Goal: Transaction & Acquisition: Purchase product/service

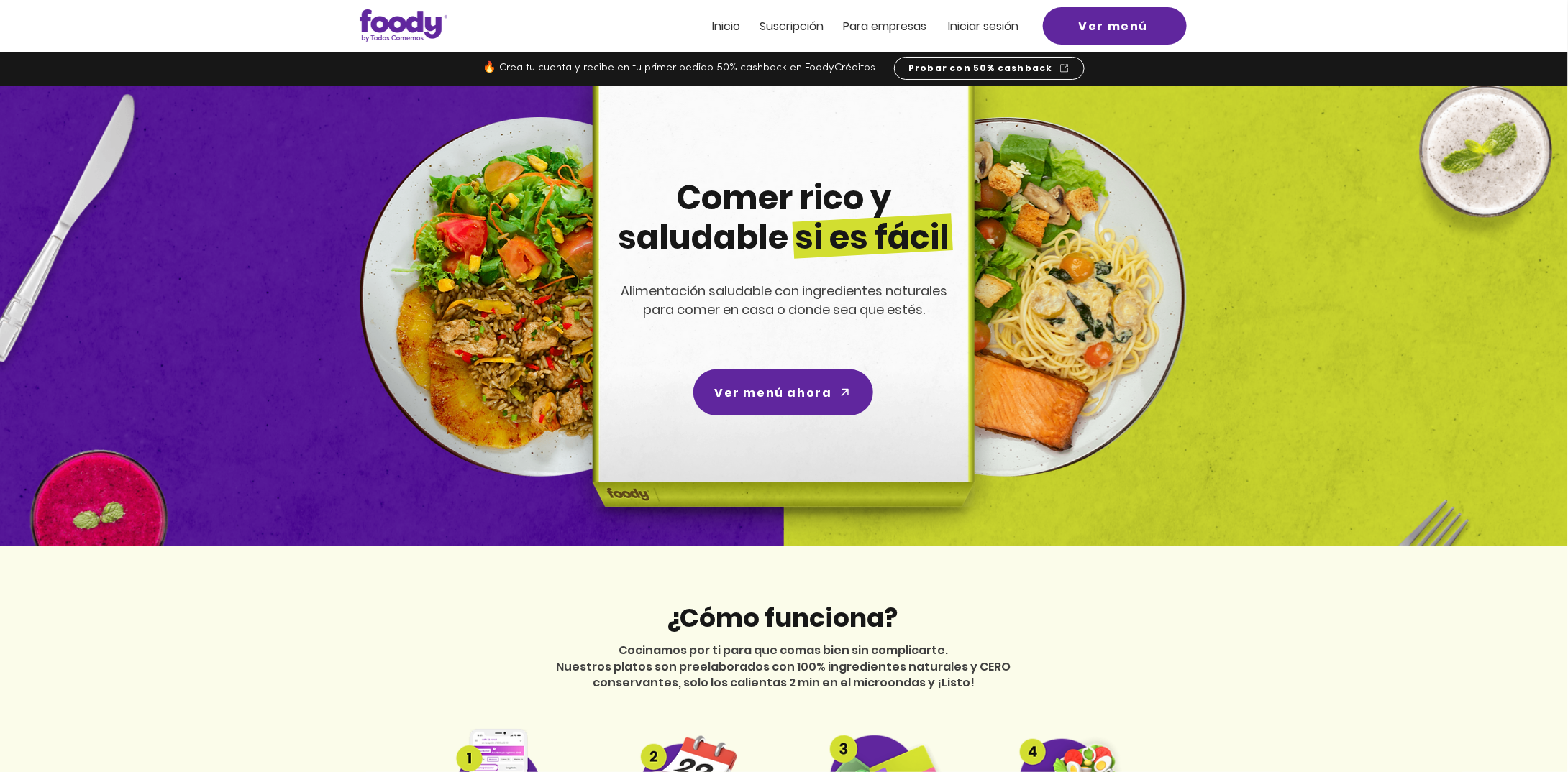
click at [992, 20] on span "Iniciar sesión" at bounding box center [983, 27] width 71 height 17
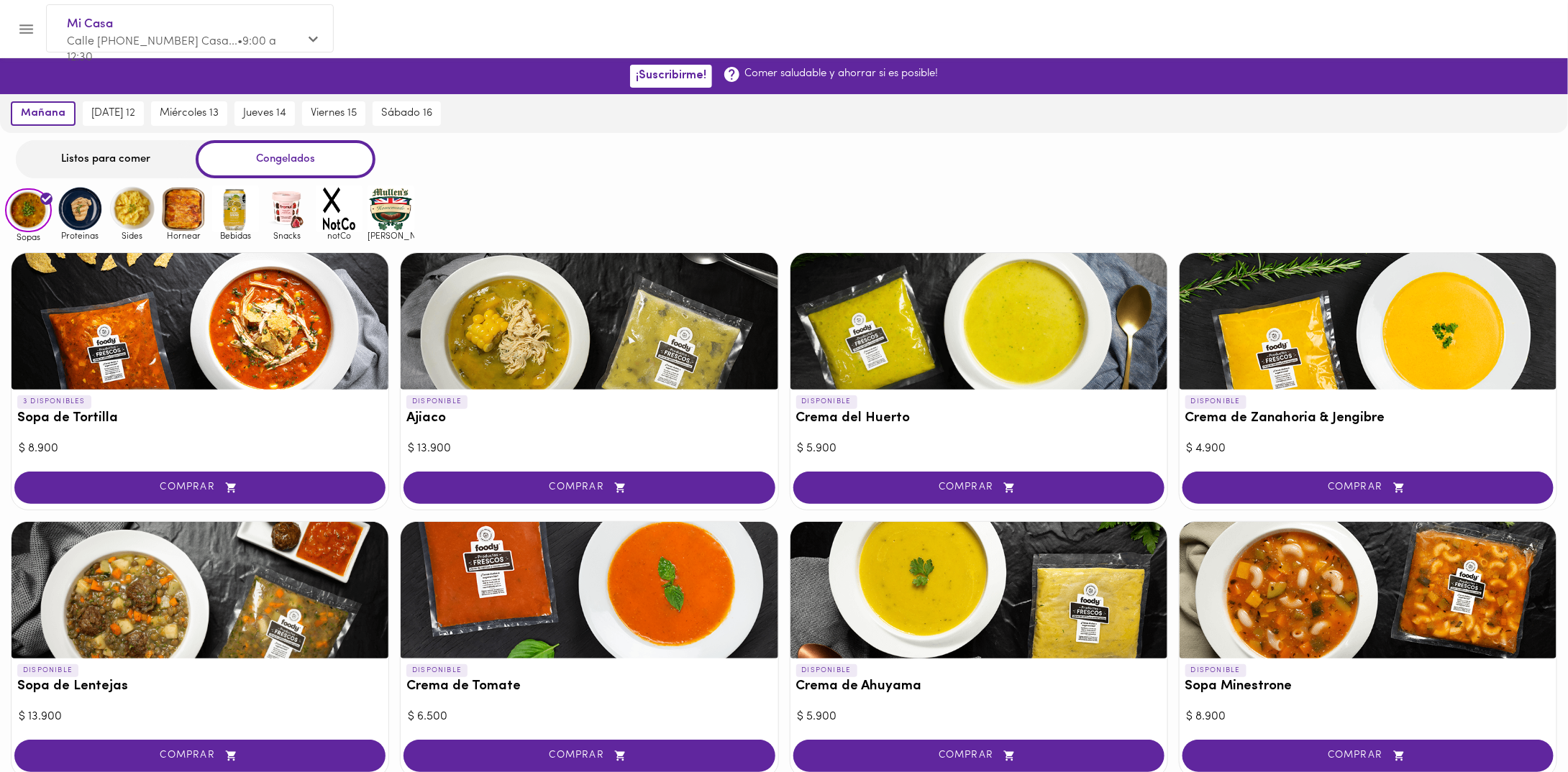
click at [115, 149] on div "Listos para comer" at bounding box center [105, 159] width 180 height 38
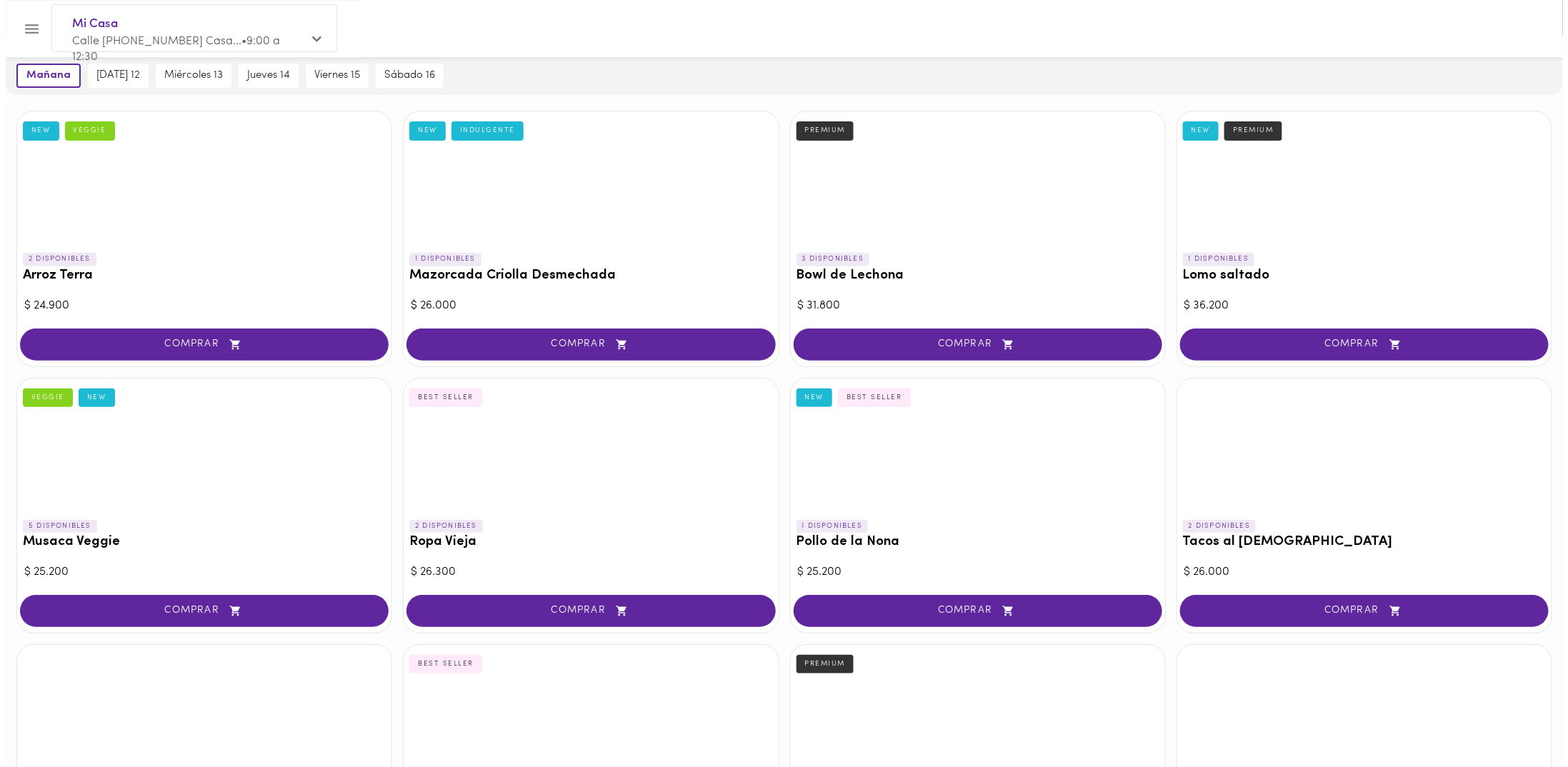
scroll to position [72, 0]
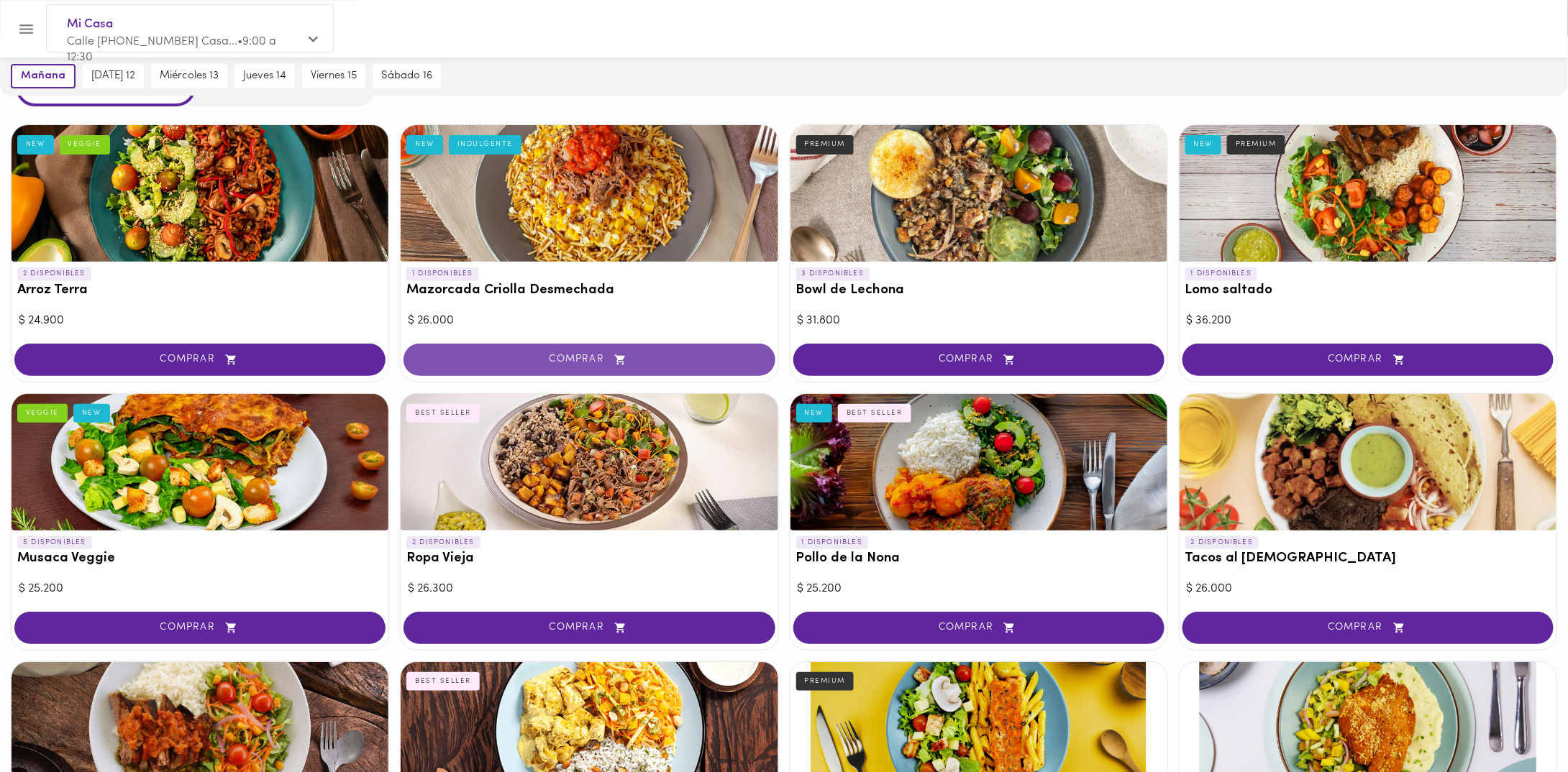
click at [590, 361] on span "COMPRAR" at bounding box center [590, 359] width 336 height 12
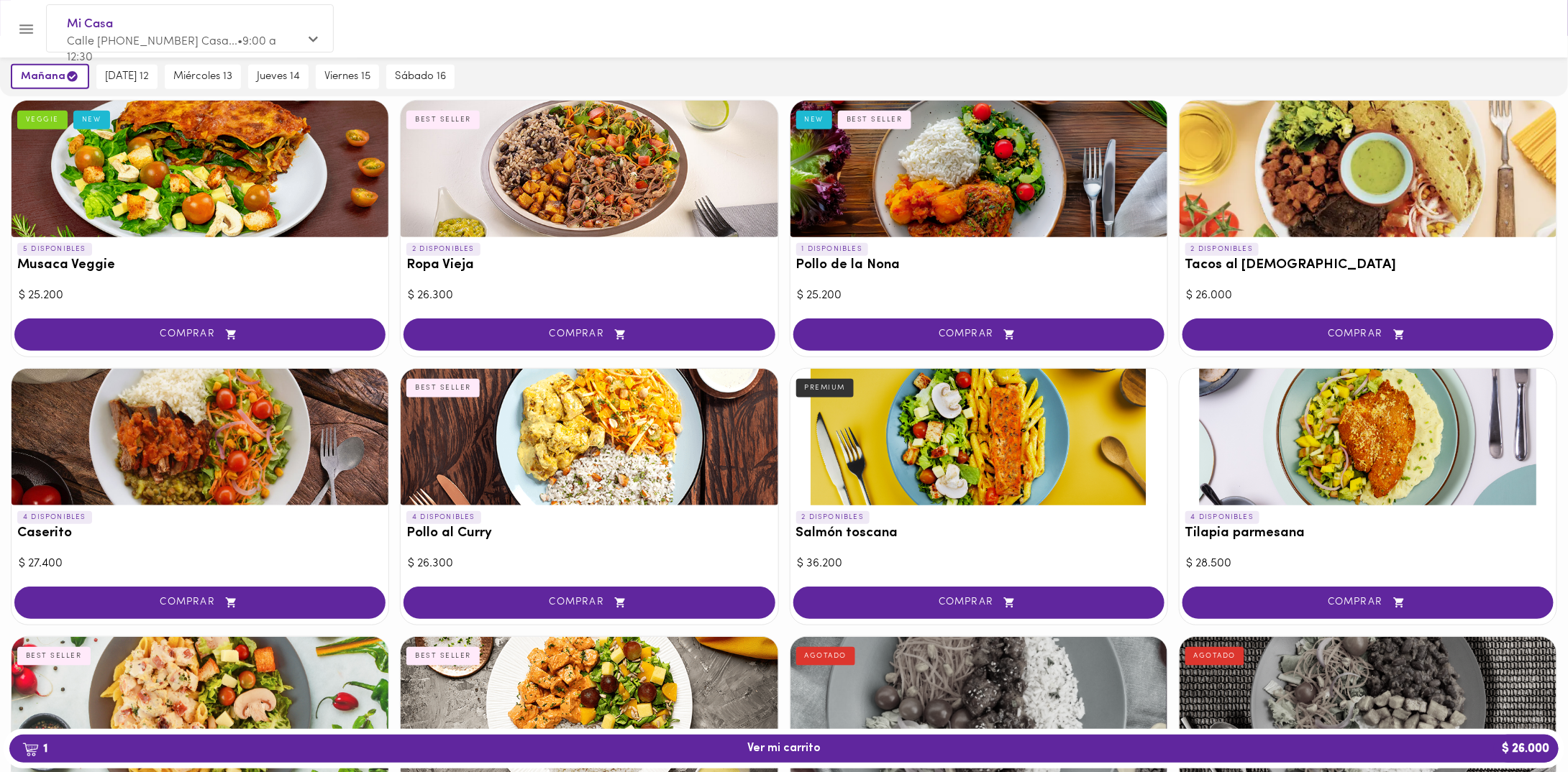
scroll to position [432, 0]
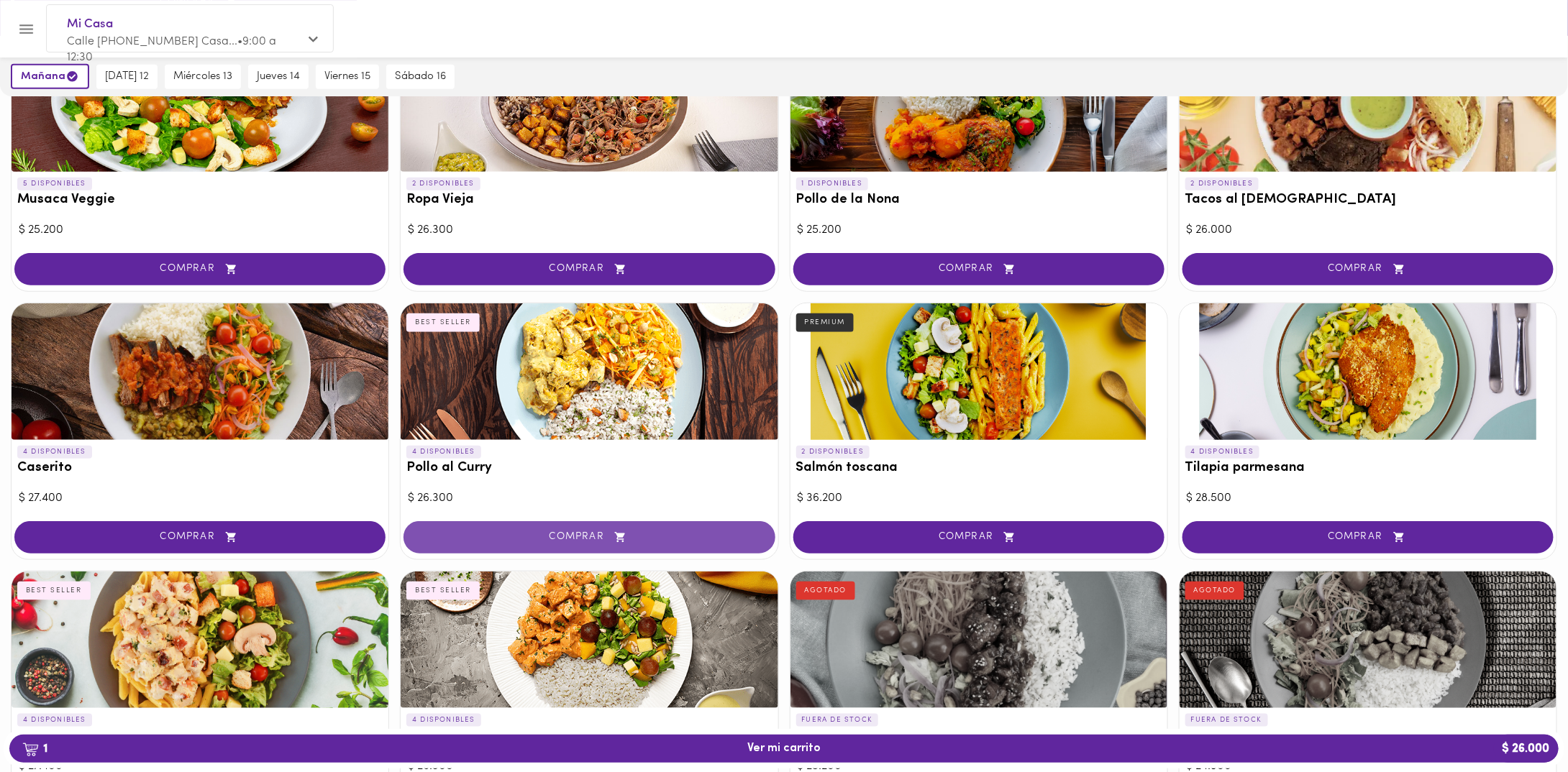
click at [572, 532] on span "COMPRAR" at bounding box center [590, 537] width 336 height 12
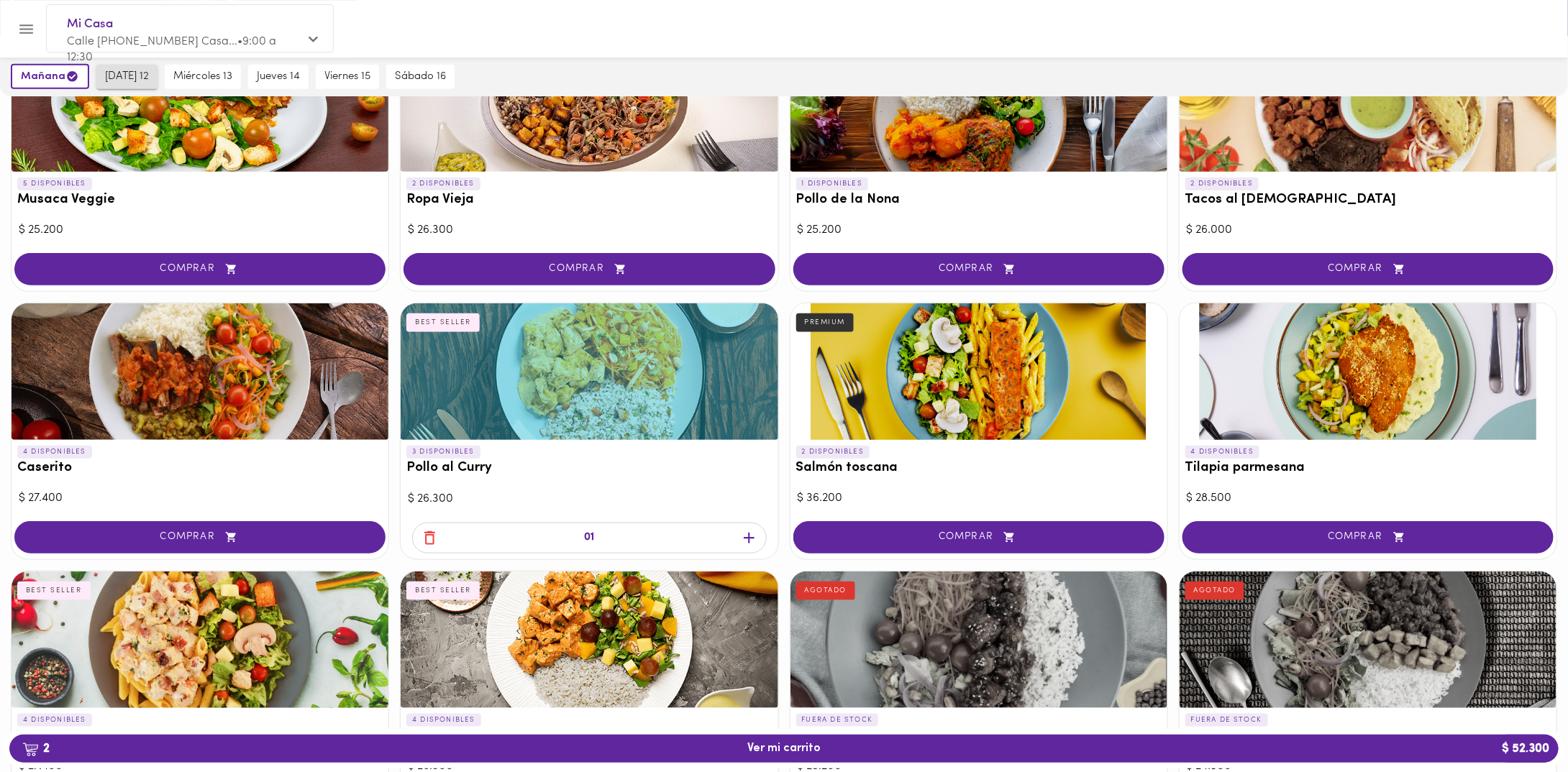
click at [125, 72] on span "martes 12" at bounding box center [126, 77] width 44 height 13
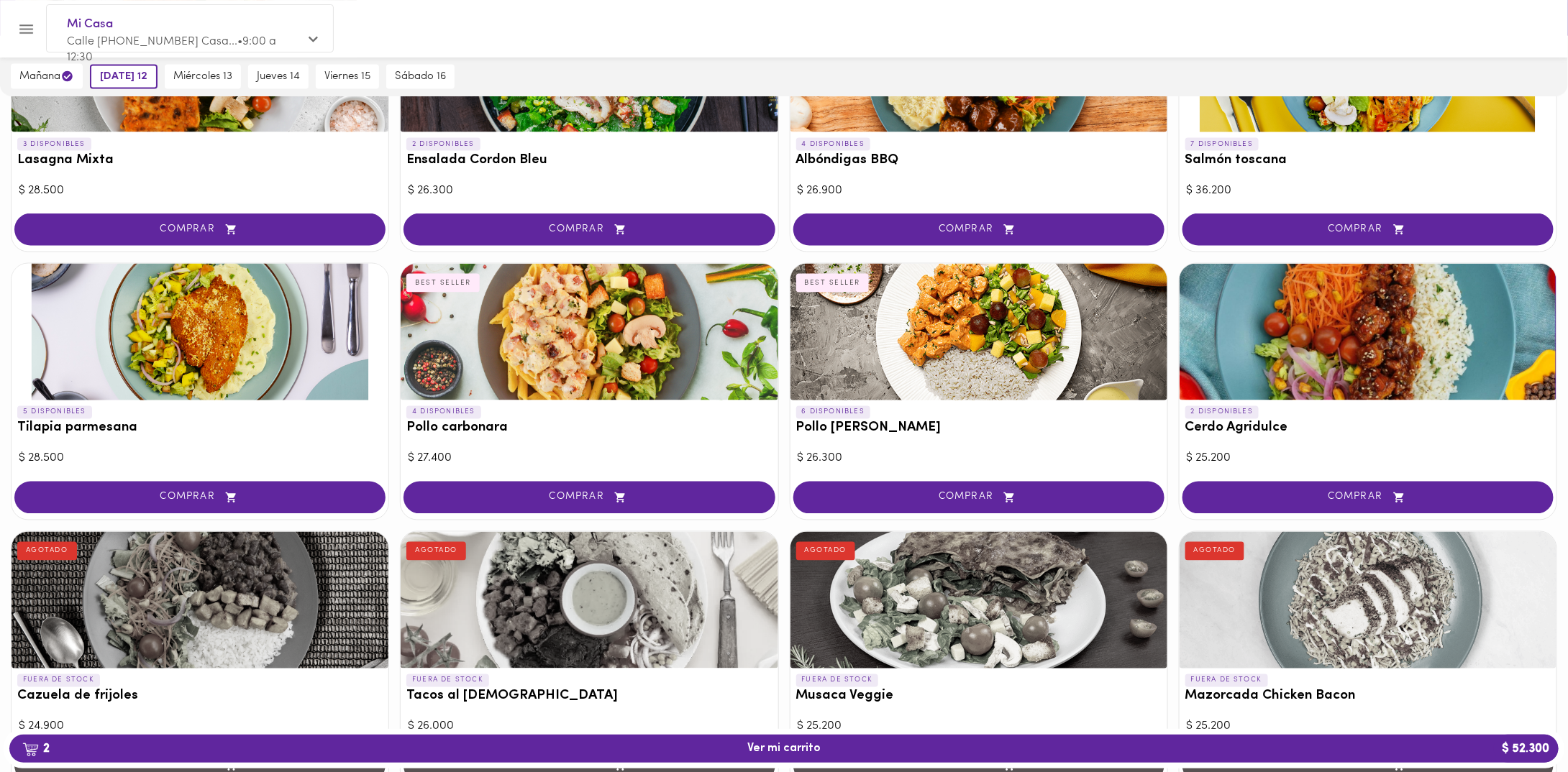
scroll to position [936, 0]
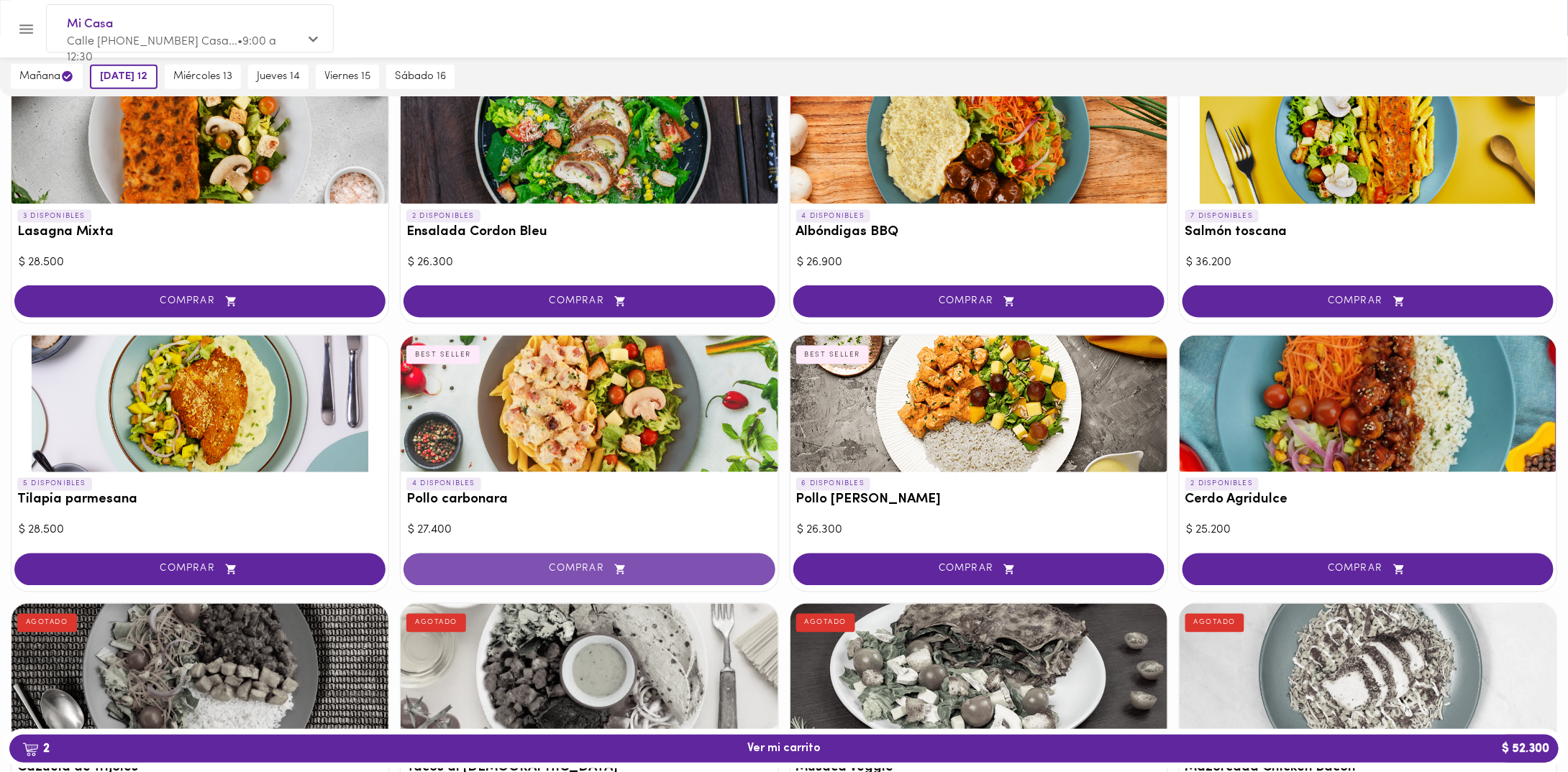
click at [621, 564] on icon "button" at bounding box center [620, 569] width 10 height 10
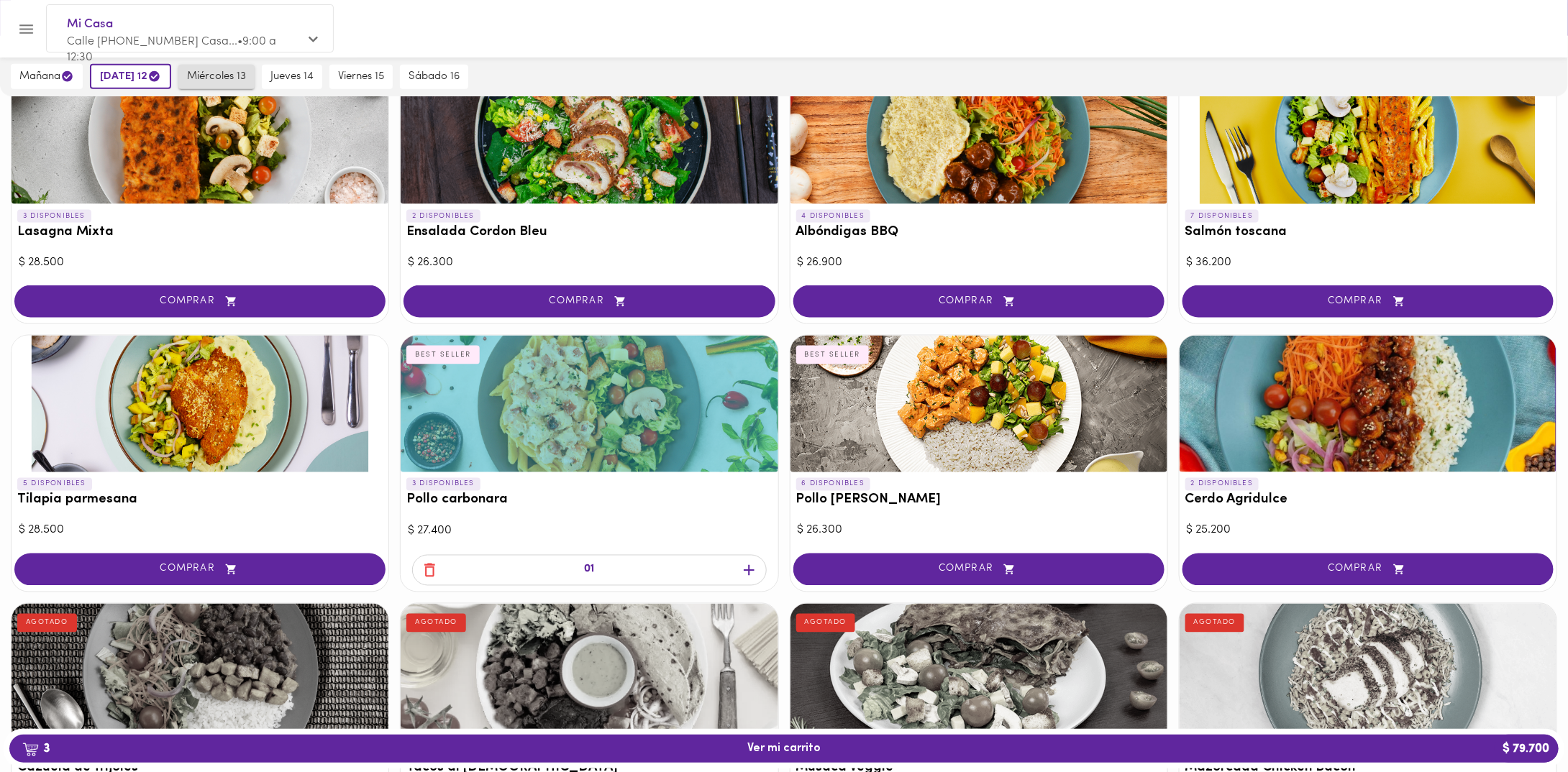
click at [222, 74] on span "miércoles 13" at bounding box center [216, 77] width 59 height 13
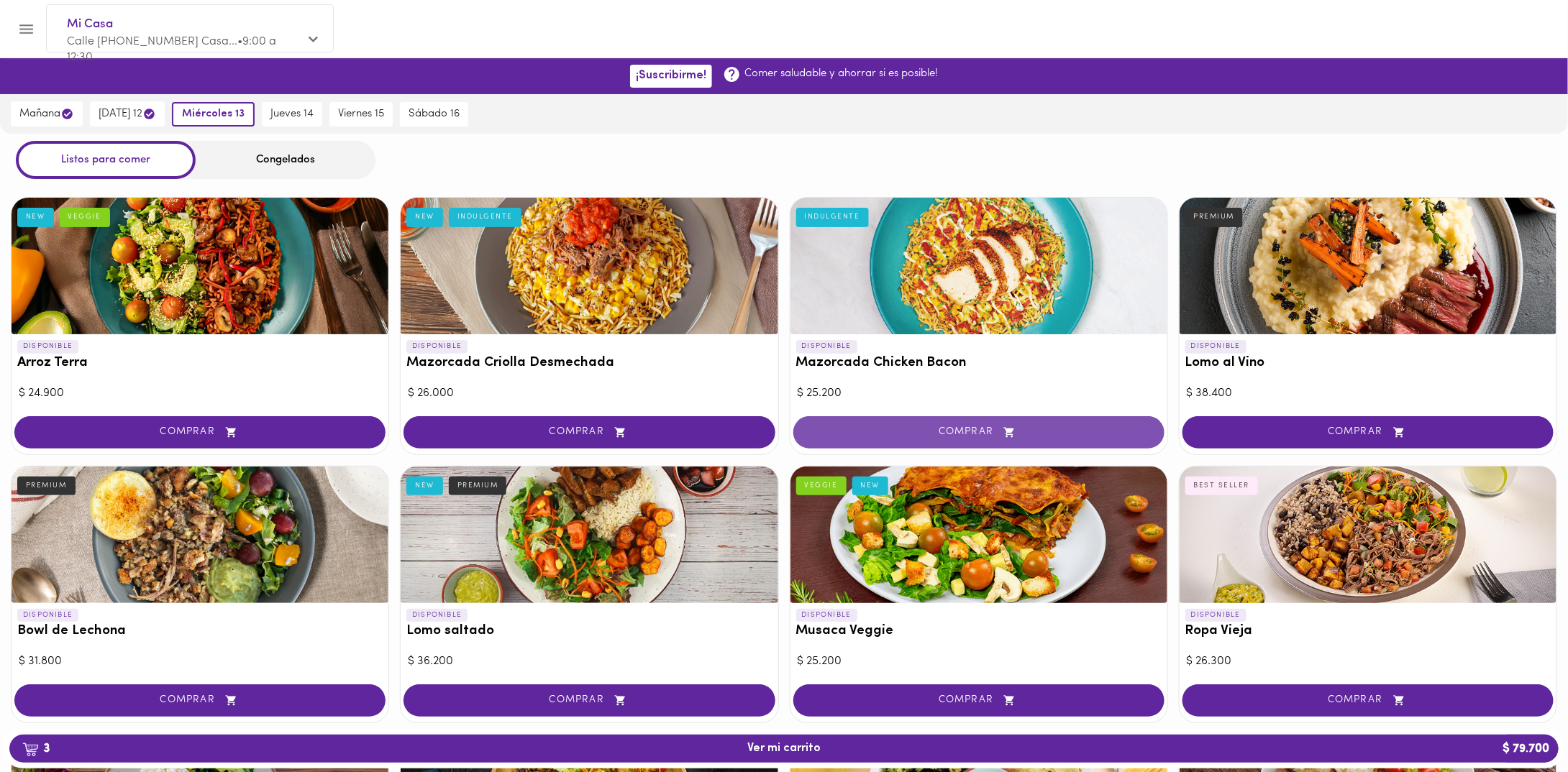
click at [1005, 433] on icon "button" at bounding box center [1010, 432] width 18 height 12
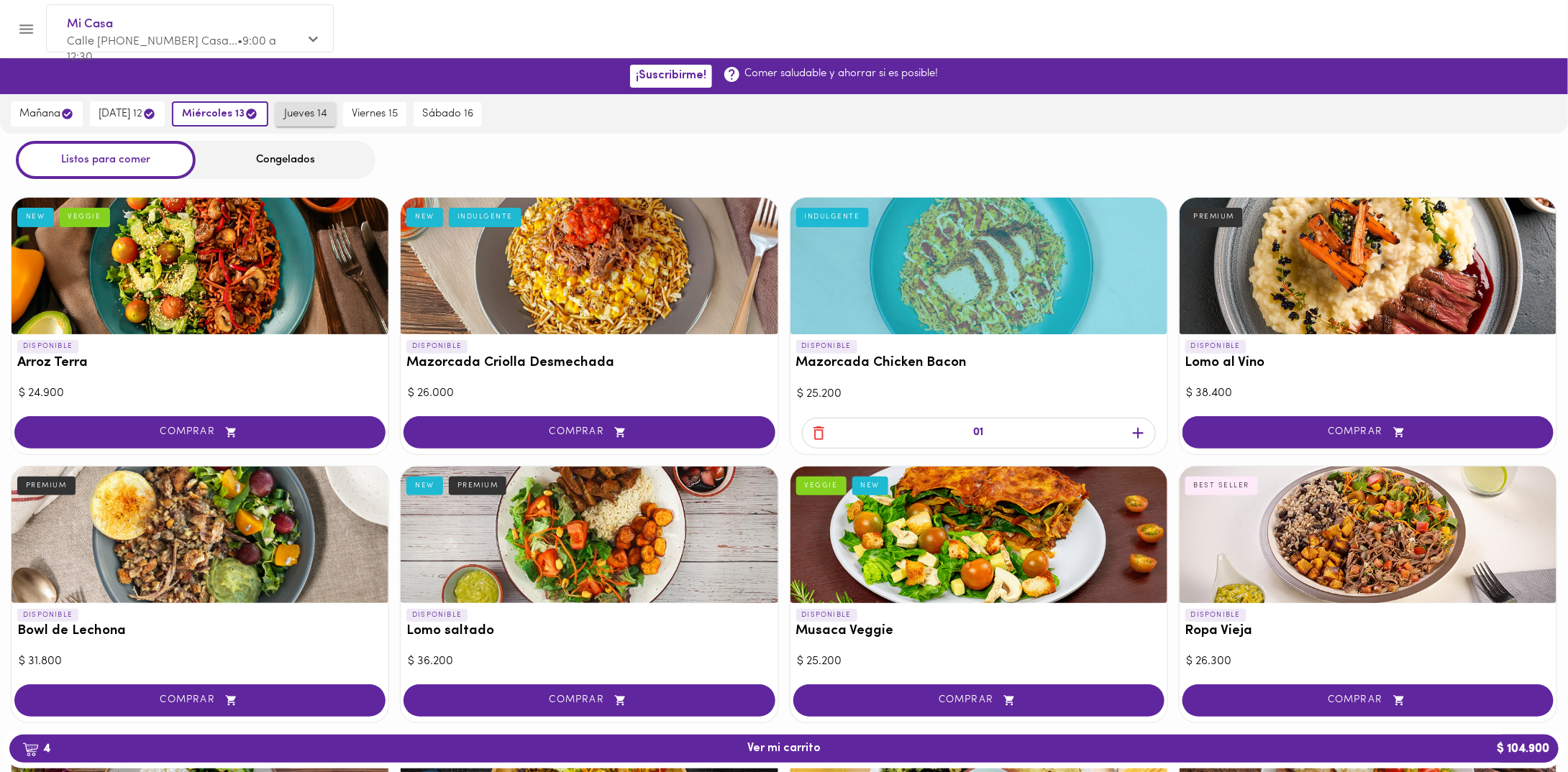
click at [298, 108] on span "jueves 14" at bounding box center [306, 115] width 43 height 13
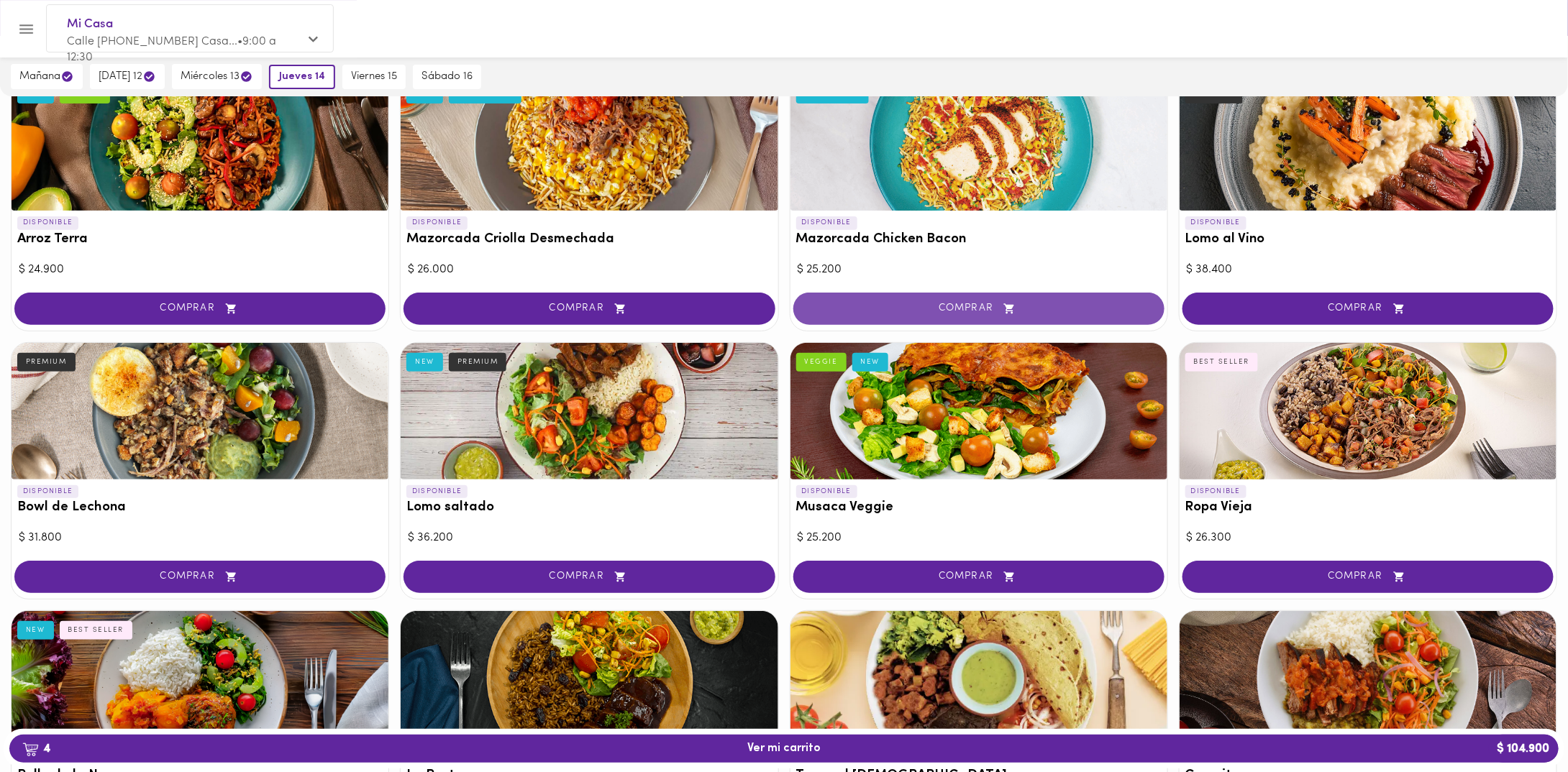
scroll to position [216, 0]
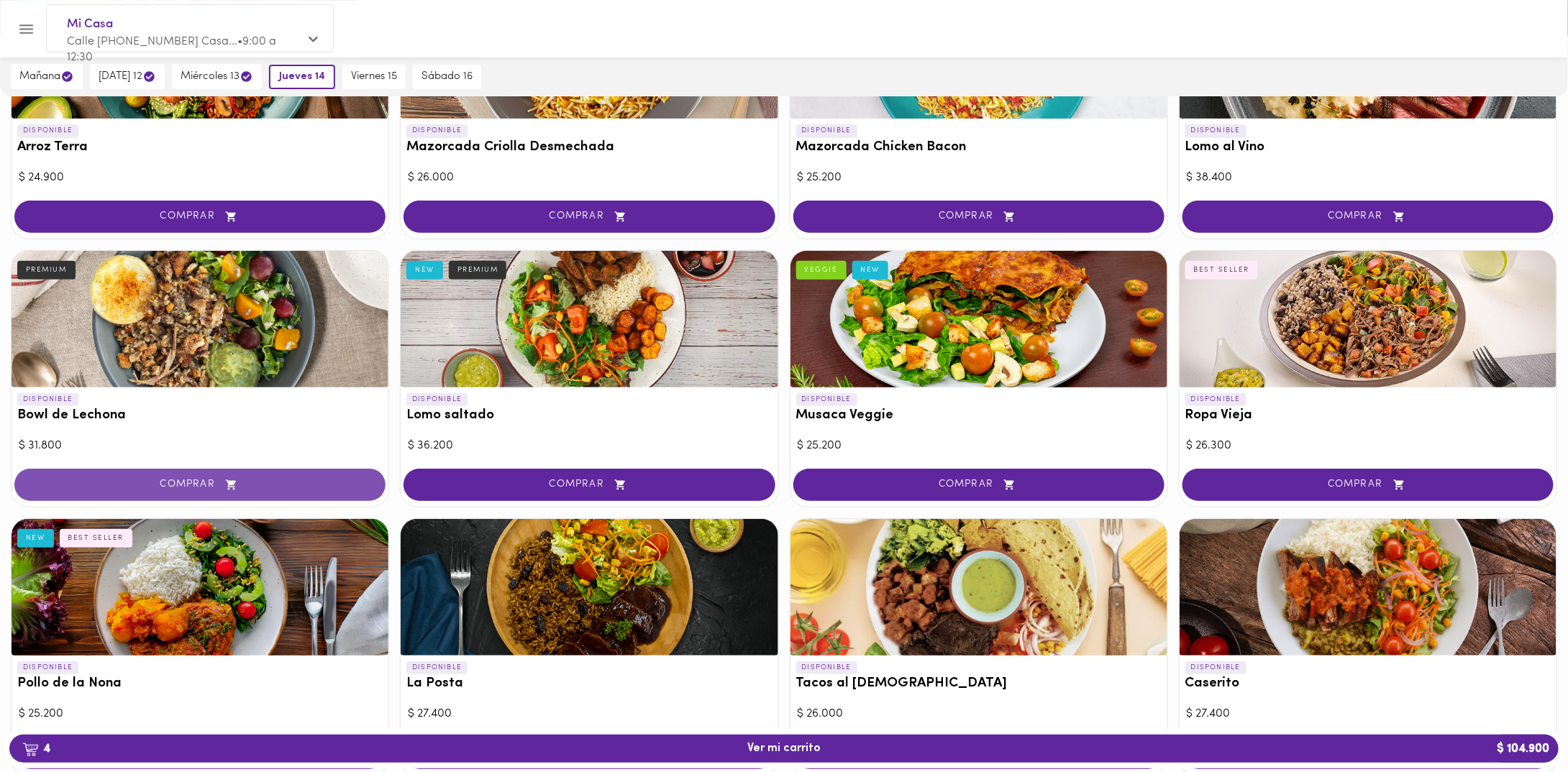
click at [227, 486] on icon "button" at bounding box center [232, 485] width 18 height 12
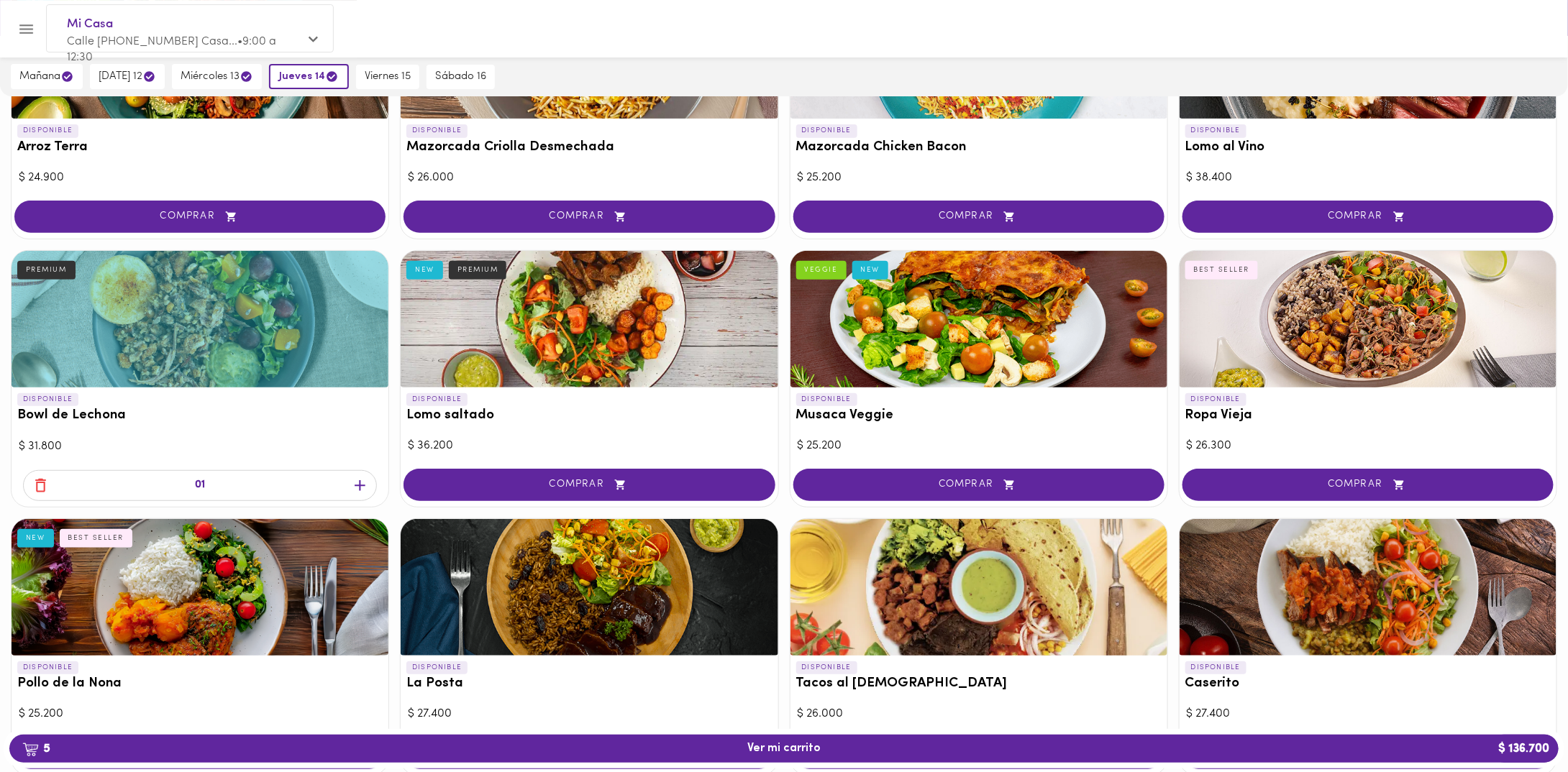
click at [349, 481] on div "01" at bounding box center [200, 485] width 354 height 31
click at [356, 481] on icon "button" at bounding box center [360, 486] width 18 height 18
click at [387, 78] on span "viernes 15" at bounding box center [387, 77] width 46 height 13
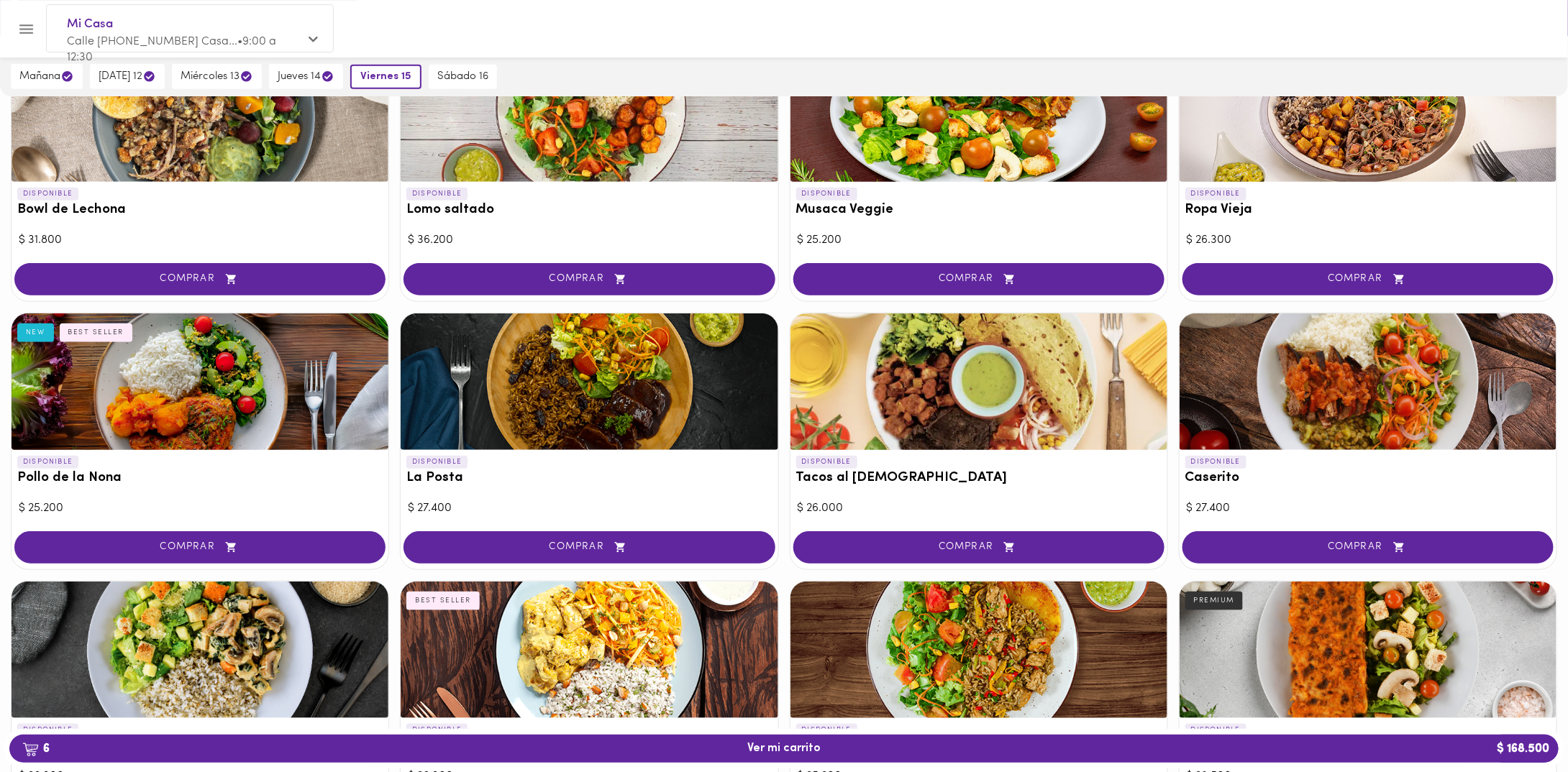
scroll to position [432, 0]
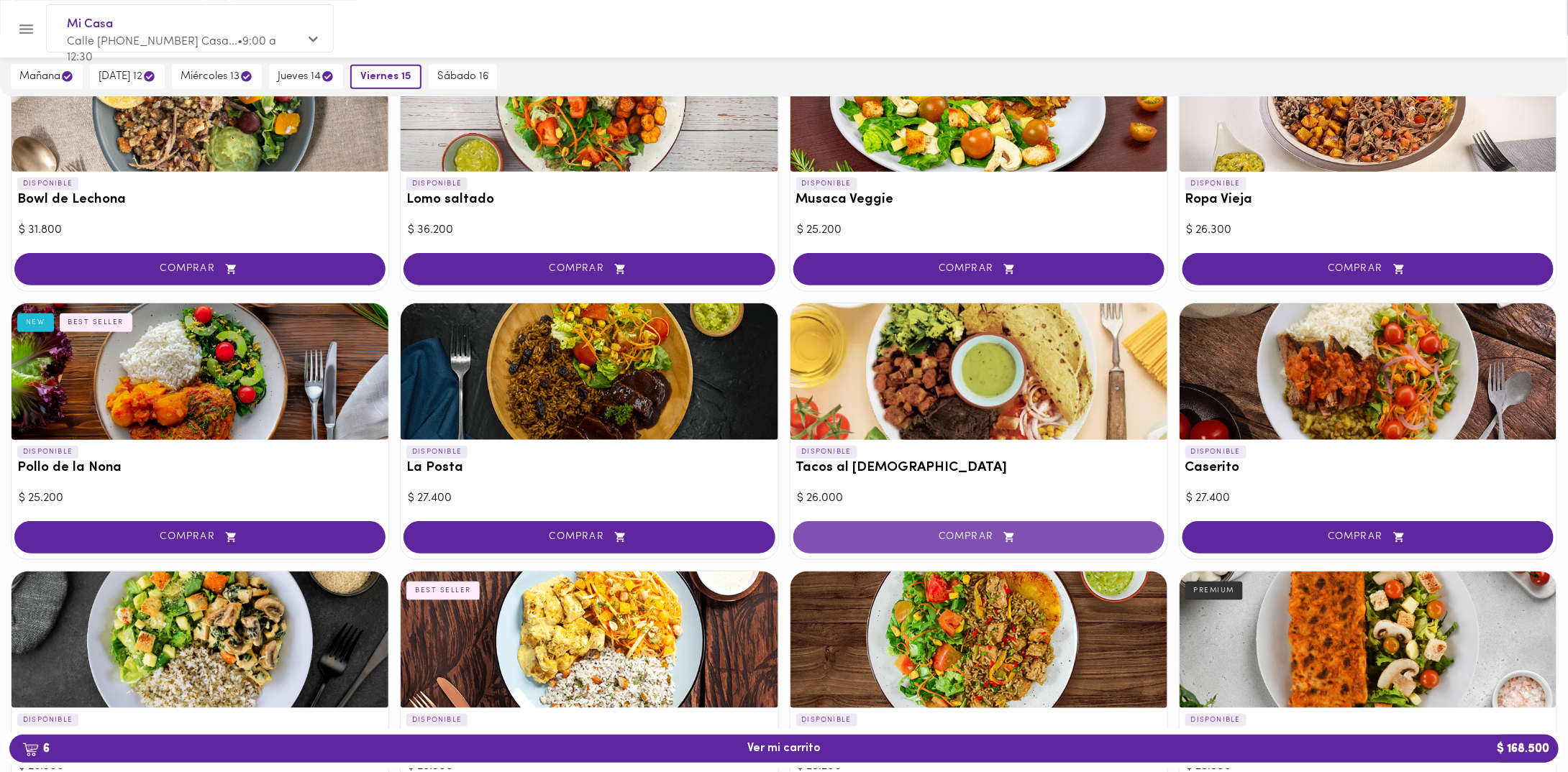
click at [948, 531] on span "COMPRAR" at bounding box center [979, 537] width 336 height 12
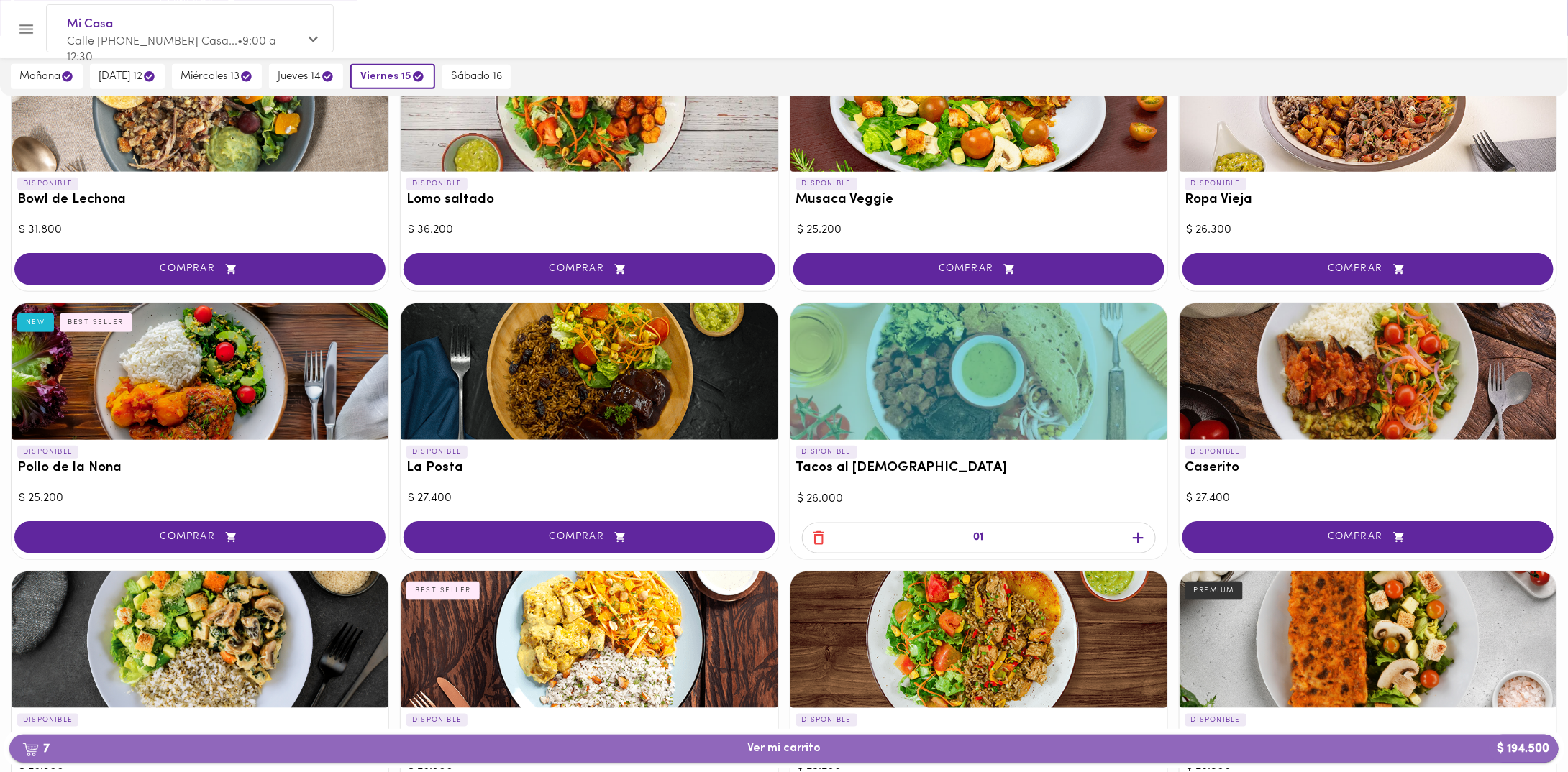
click at [789, 743] on span "7 Ver mi carrito $ 194.500" at bounding box center [784, 749] width 73 height 13
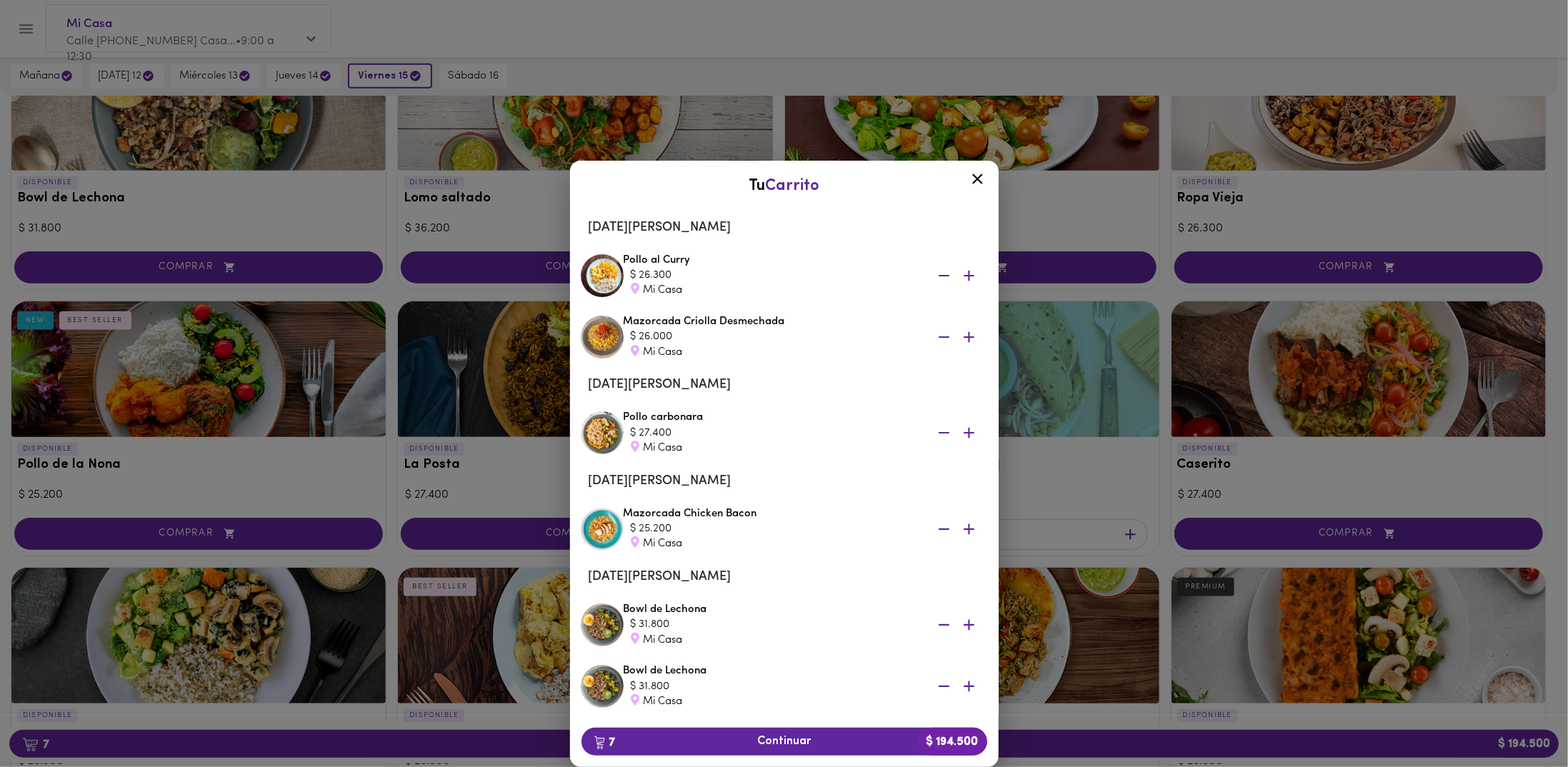
click at [981, 180] on icon at bounding box center [978, 179] width 18 height 18
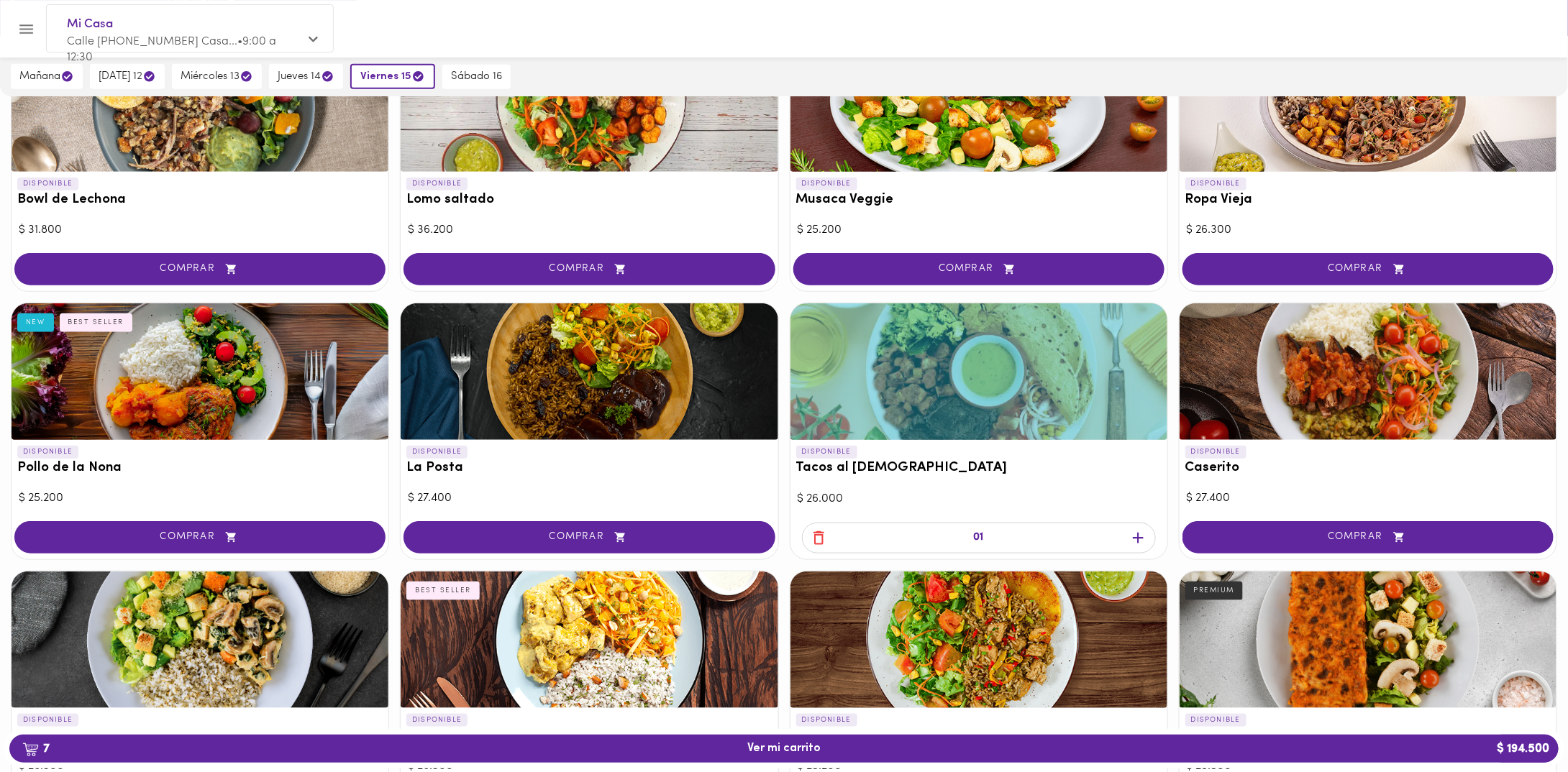
click at [816, 537] on icon "button" at bounding box center [819, 539] width 18 height 18
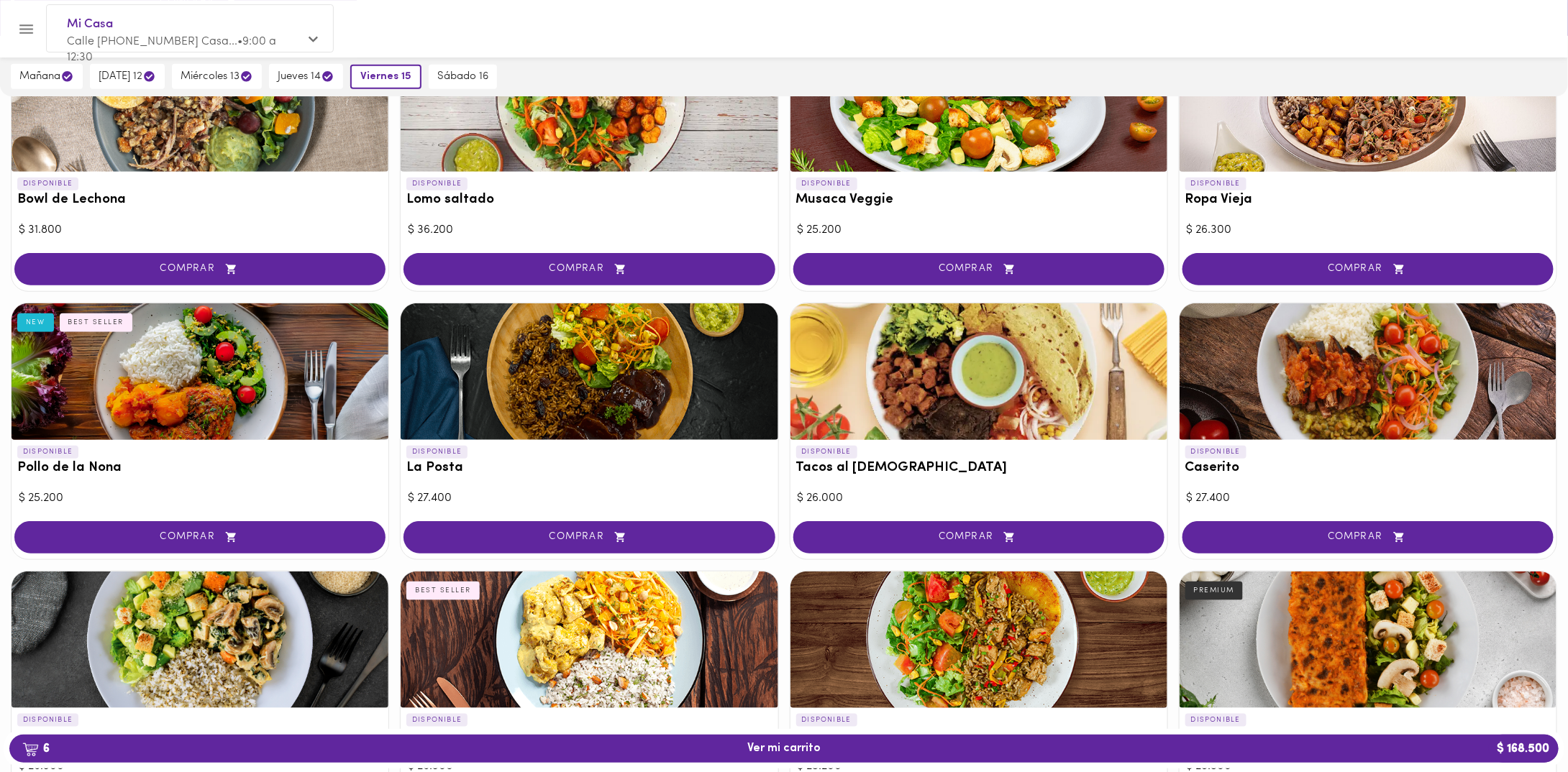
click at [782, 558] on div "DISPONIBLE Arroz Terra NEW VEGGIE $ 24.900 COMPRAR DISPONIBLE Mazorcada Criolla…" at bounding box center [784, 624] width 1568 height 1739
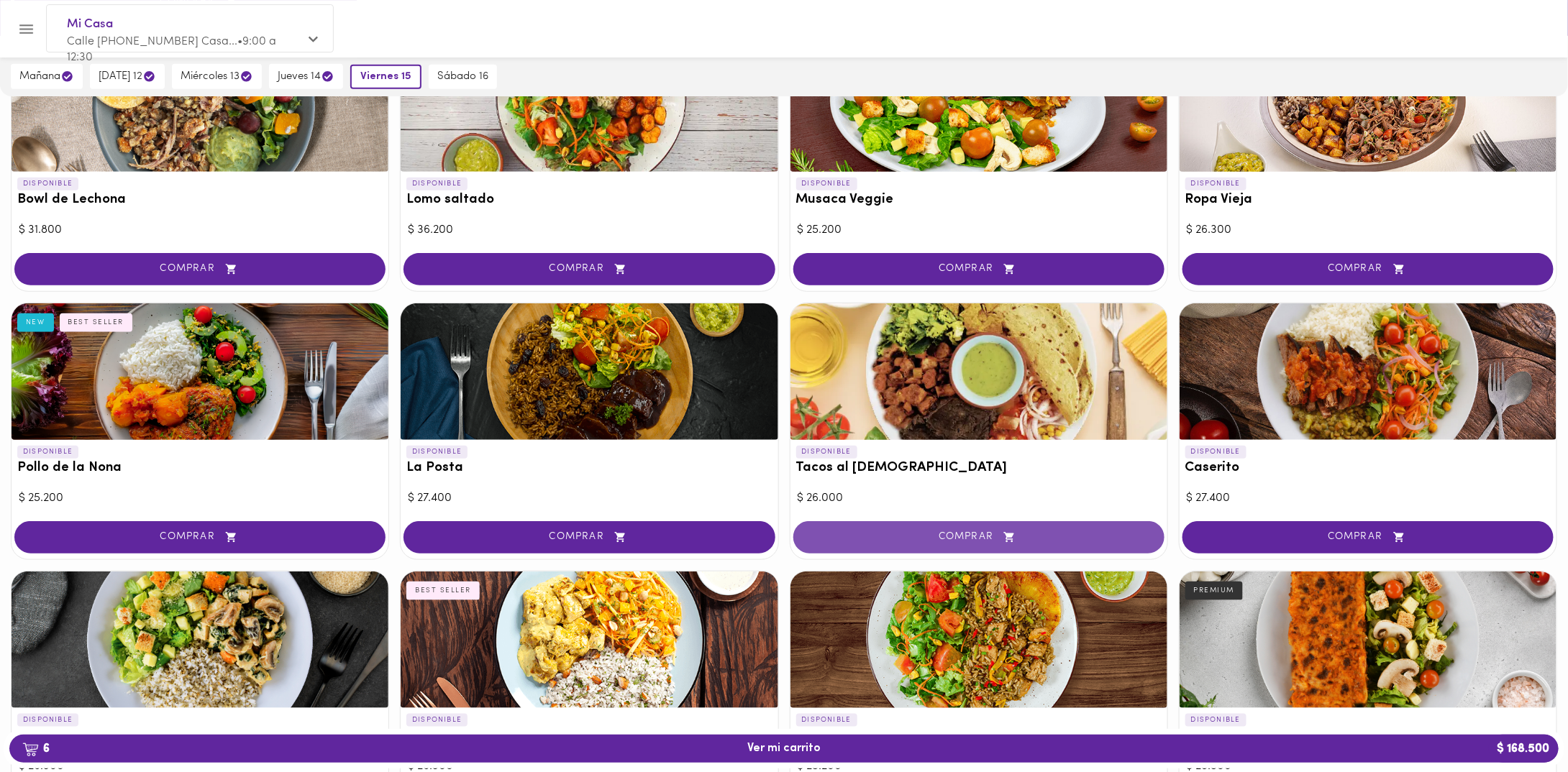
click at [846, 540] on span "COMPRAR" at bounding box center [979, 537] width 336 height 12
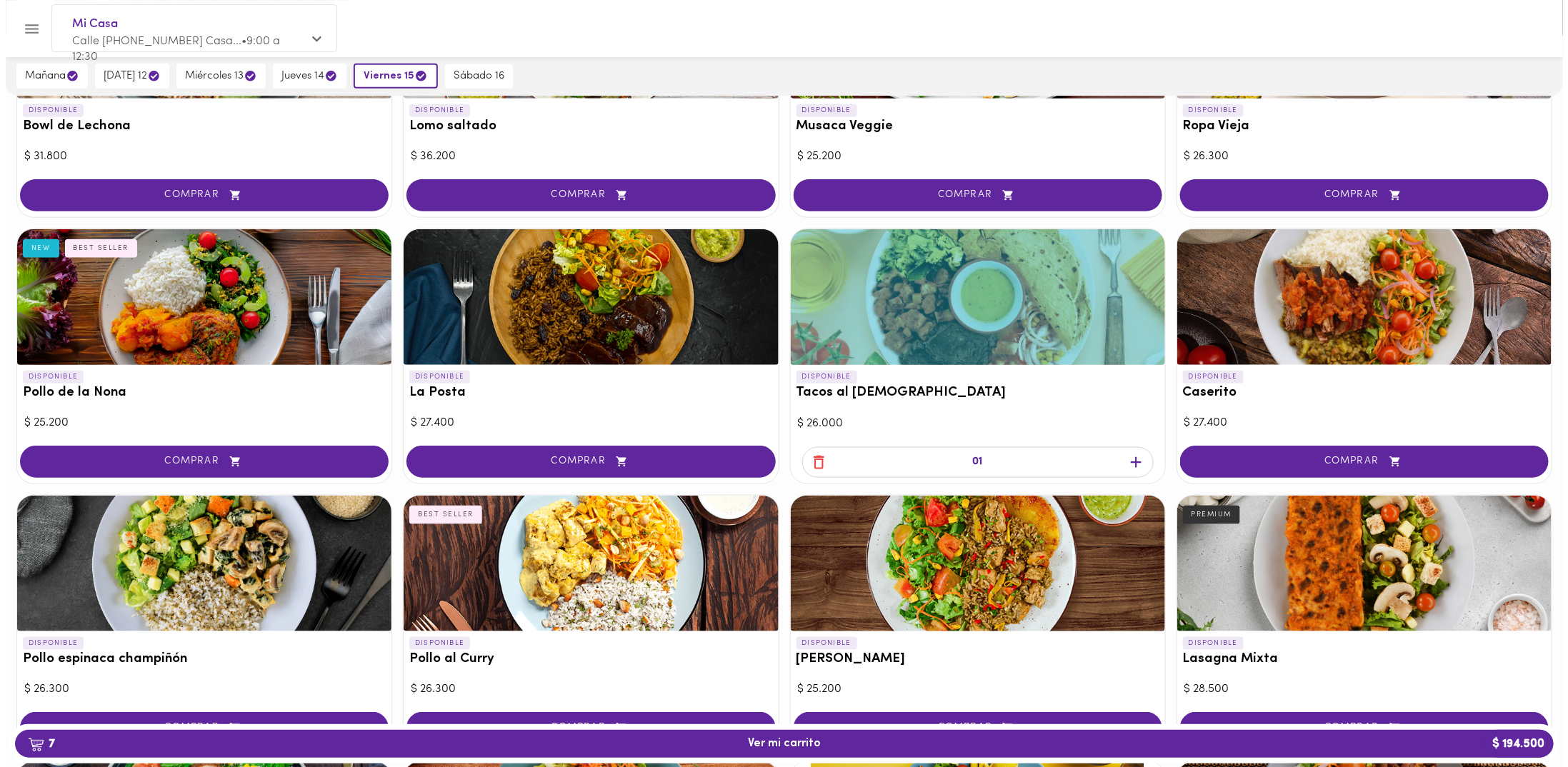
scroll to position [500, 0]
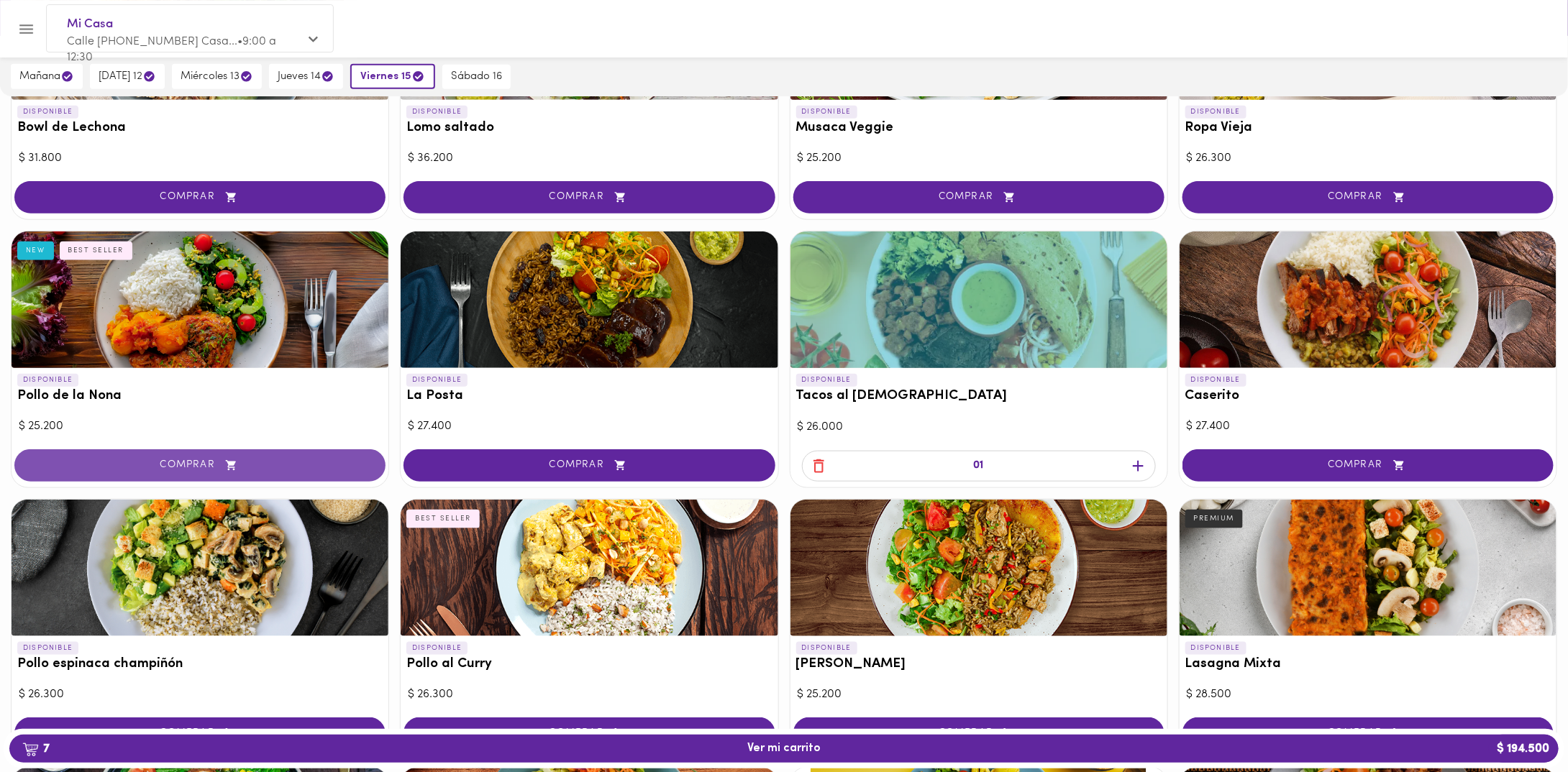
click at [287, 459] on span "COMPRAR" at bounding box center [200, 465] width 336 height 12
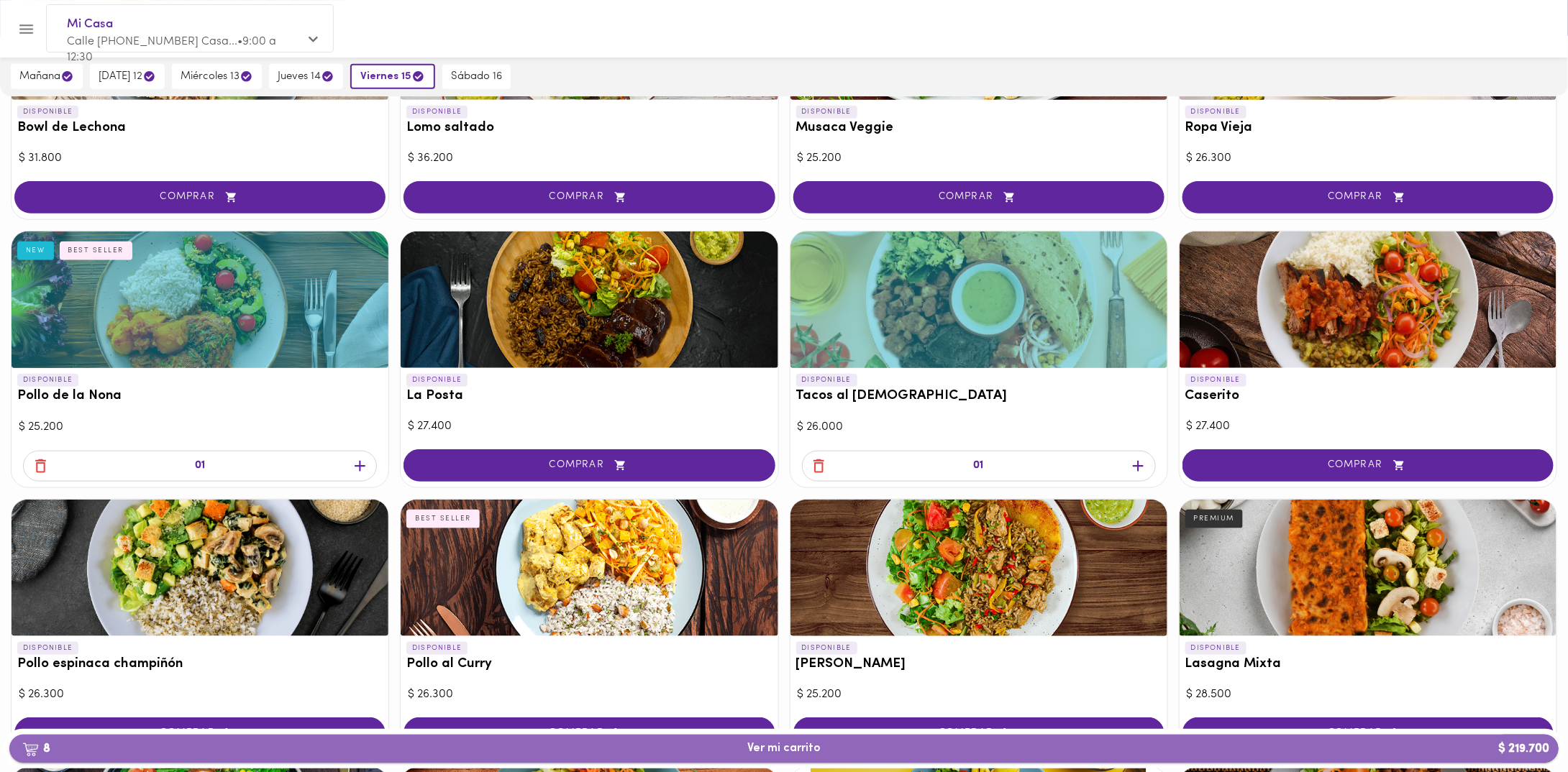
click at [791, 744] on span "8 Ver mi carrito $ 219.700" at bounding box center [784, 749] width 73 height 13
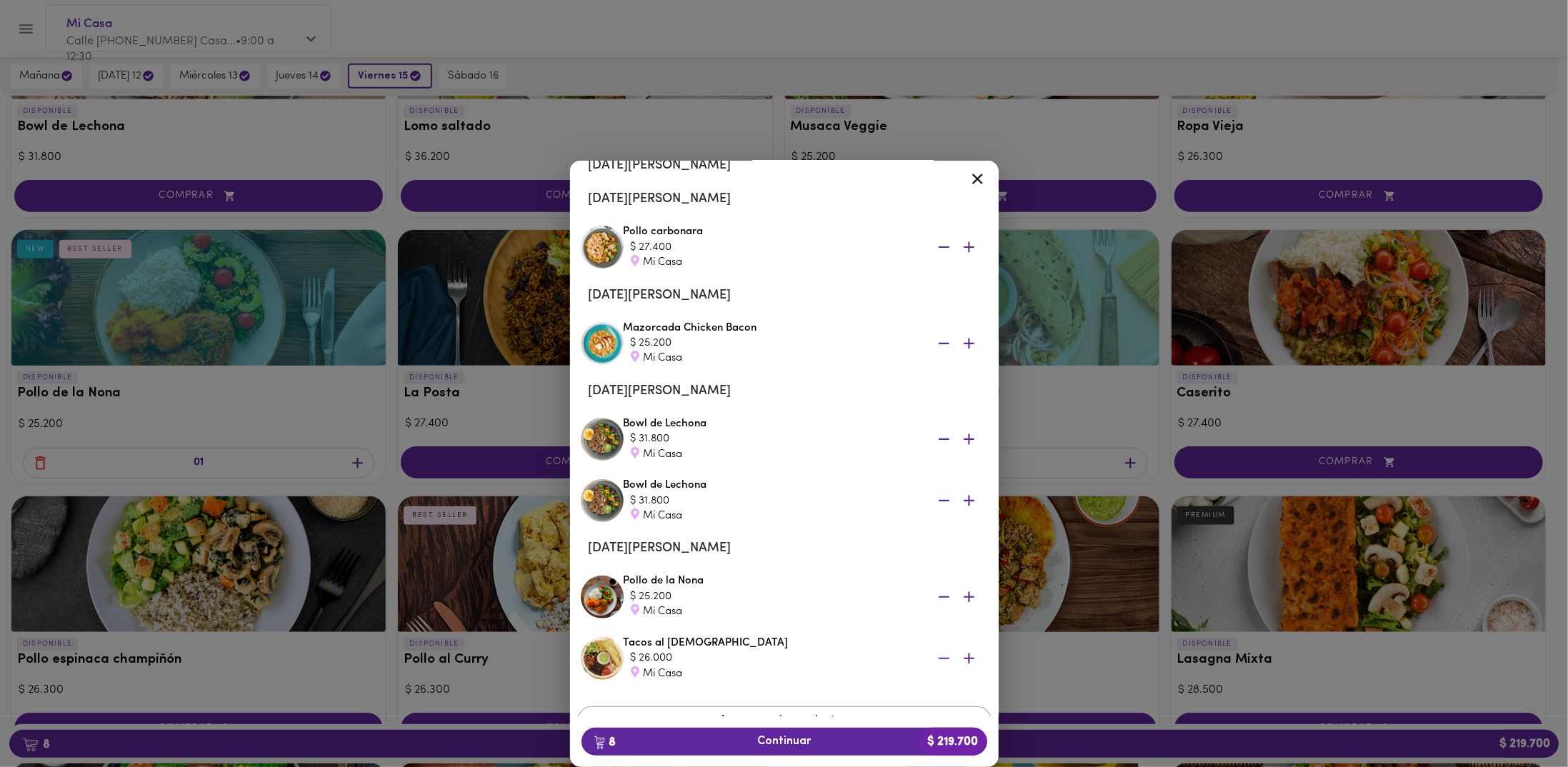
scroll to position [252, 0]
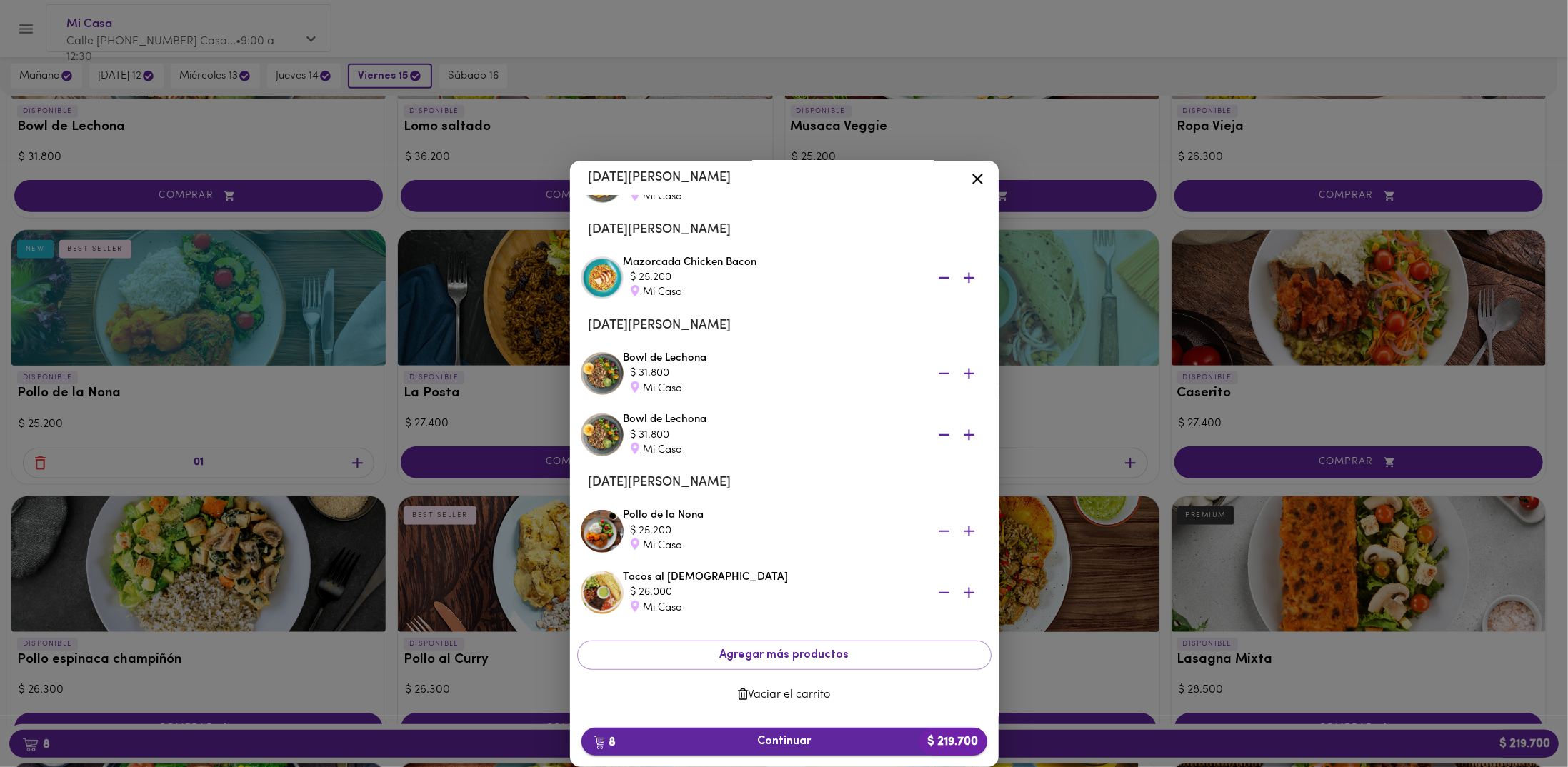
click at [798, 741] on span "8 Continuar $ 219.700" at bounding box center [784, 741] width 383 height 13
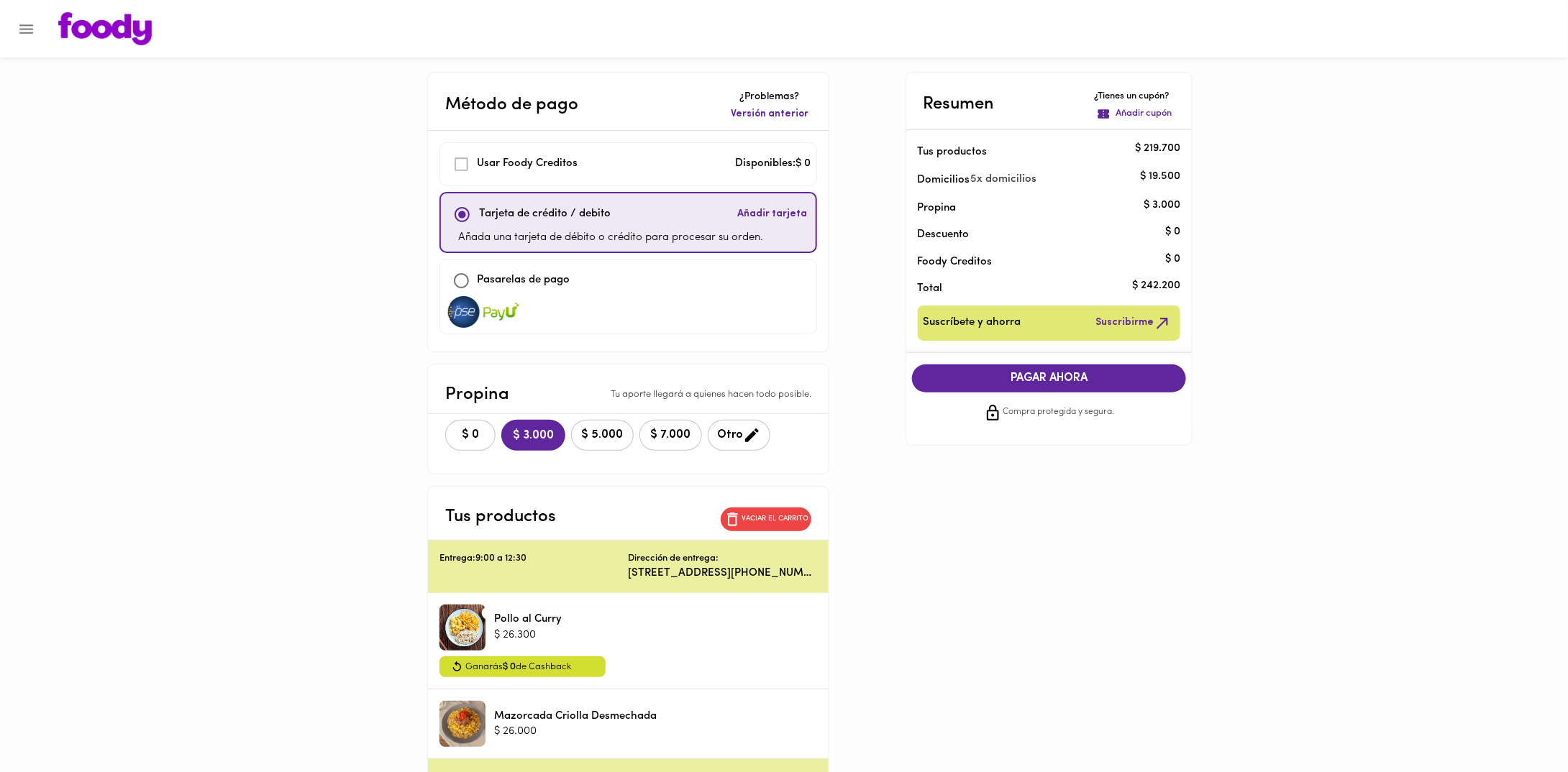
click at [570, 261] on div "Pasarelas de pago" at bounding box center [628, 296] width 378 height 76
checkbox input "false"
checkbox input "true"
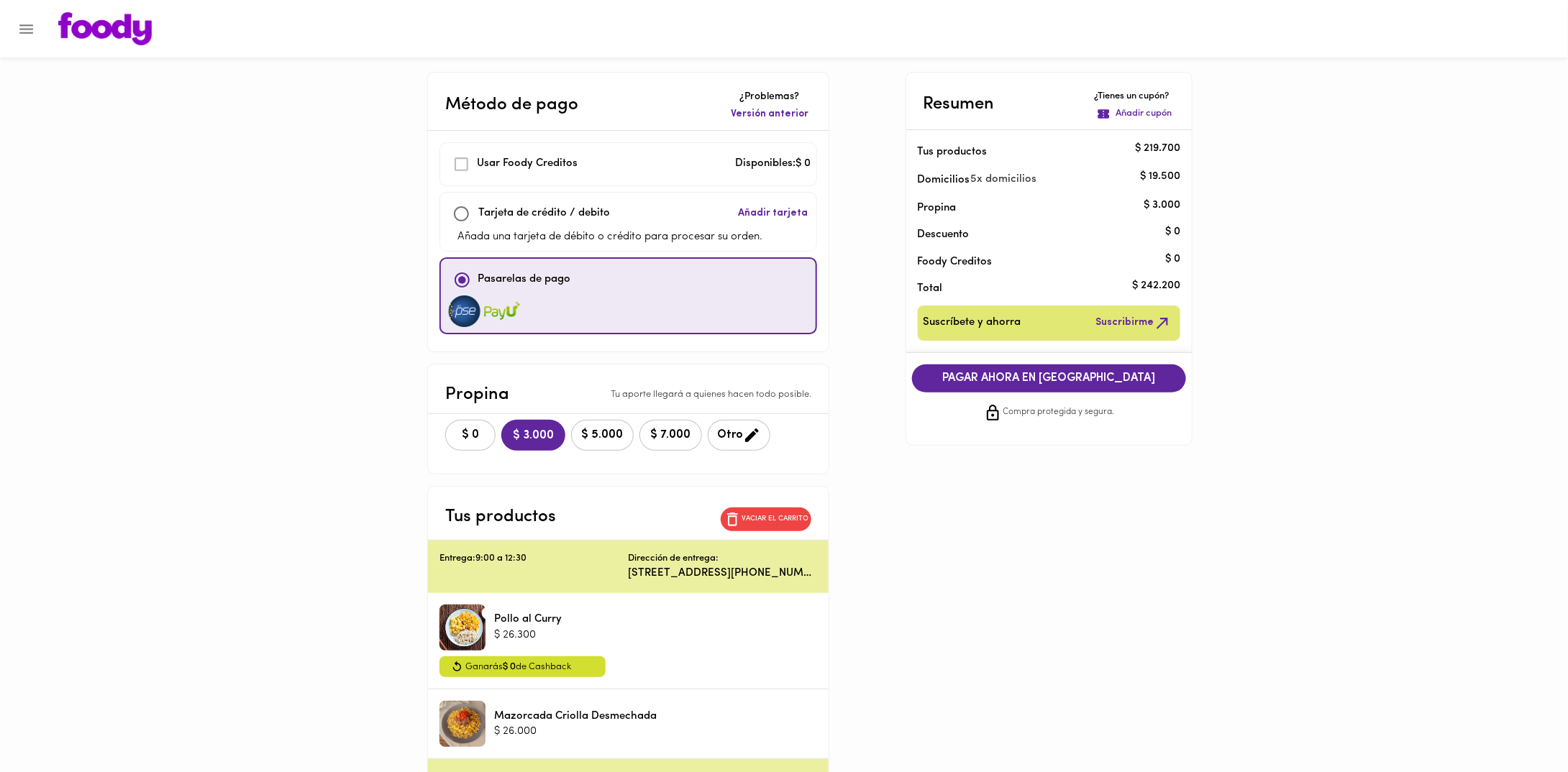
click at [974, 372] on span "PAGAR AHORA EN PASARELA" at bounding box center [1050, 379] width 246 height 13
